Goal: Task Accomplishment & Management: Manage account settings

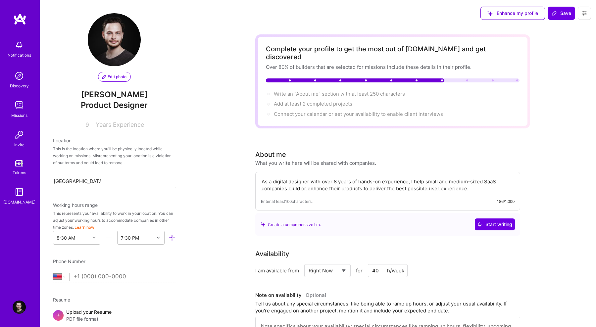
select select "US"
select select "Right Now"
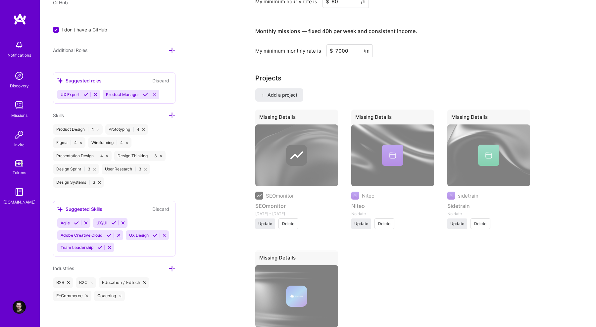
scroll to position [427, 0]
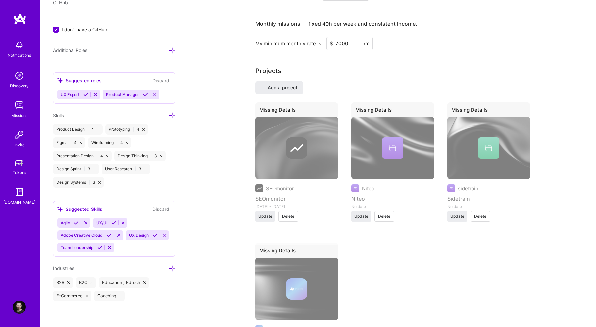
click at [404, 254] on div "Missing Details SEOmonitor SEOmonitor [DATE] - [DATE] Update Delete Missing Det…" at bounding box center [392, 236] width 275 height 268
click at [266, 213] on span "Update" at bounding box center [265, 216] width 14 height 6
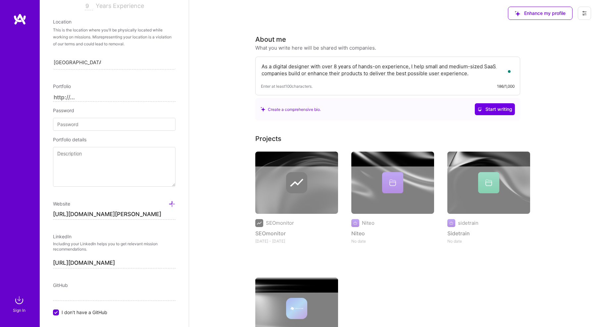
scroll to position [8, 0]
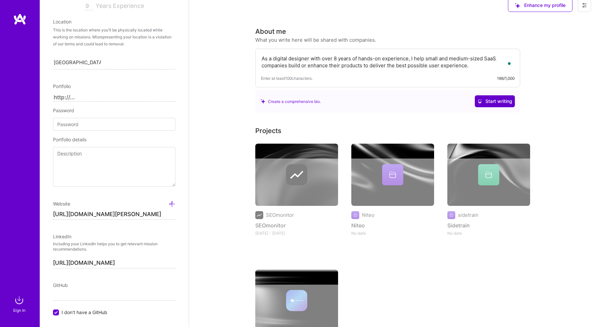
click at [487, 104] on span "Start writing" at bounding box center [494, 101] width 35 height 7
click at [328, 100] on div "Create a comprehensive bio. Start writing" at bounding box center [387, 101] width 254 height 12
click at [305, 100] on div "Create a comprehensive bio." at bounding box center [290, 101] width 60 height 7
click at [475, 73] on div "As a digital designer with over 8 years of hands-on experience, I help small an…" at bounding box center [387, 68] width 265 height 39
click at [476, 66] on textarea "As a digital designer with over 8 years of hands-on experience, I help small an…" at bounding box center [388, 61] width 254 height 15
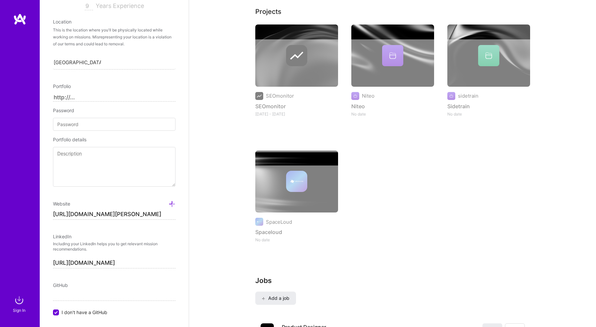
scroll to position [129, 0]
